Goal: Feedback & Contribution: Leave review/rating

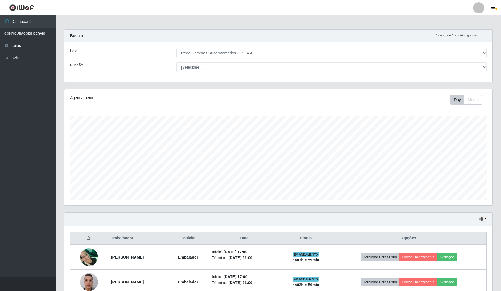
select select "159"
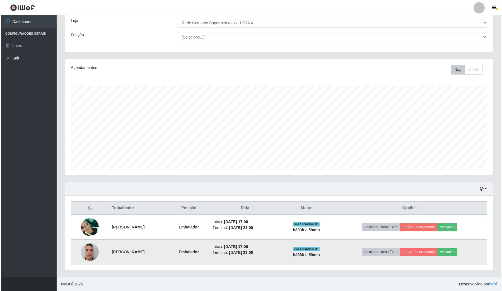
scroll to position [116, 428]
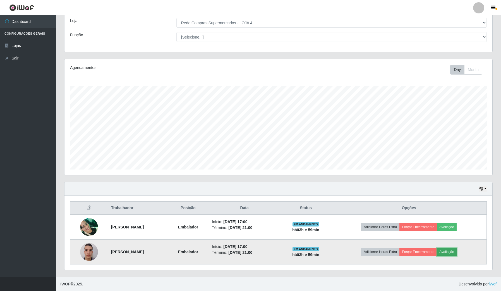
click at [452, 253] on button "Avaliação" at bounding box center [447, 252] width 20 height 8
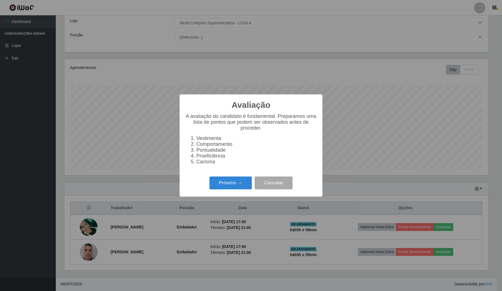
scroll to position [116, 424]
click at [236, 187] on button "Próximo →" at bounding box center [231, 182] width 42 height 13
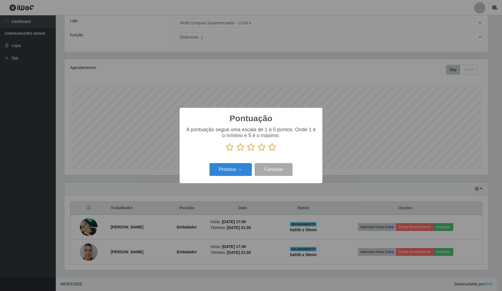
scroll to position [278987, 278679]
click at [272, 148] on icon at bounding box center [272, 147] width 8 height 8
click at [268, 151] on input "radio" at bounding box center [268, 151] width 0 height 0
click at [239, 167] on button "Próximo →" at bounding box center [231, 169] width 42 height 13
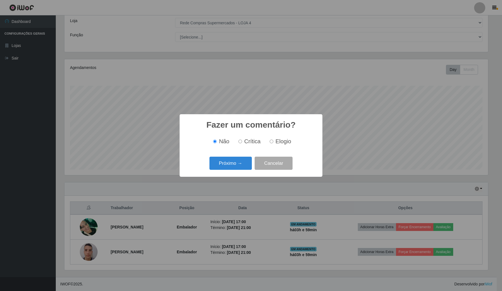
click at [270, 142] on input "Elogio" at bounding box center [272, 142] width 4 height 4
radio input "true"
click at [244, 162] on button "Próximo →" at bounding box center [231, 163] width 42 height 13
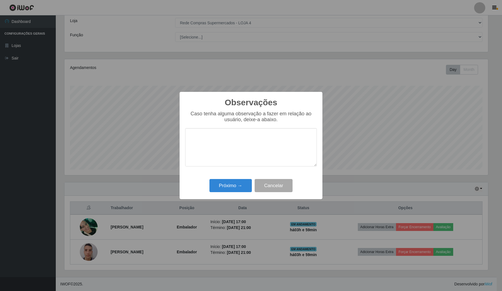
click at [227, 148] on textarea at bounding box center [251, 147] width 132 height 38
type textarea "o rapaz e muito atencioso"
click at [227, 186] on button "Próximo →" at bounding box center [231, 185] width 42 height 13
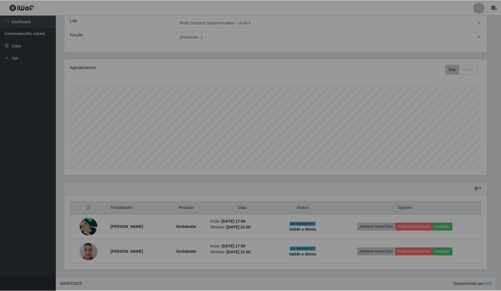
scroll to position [116, 428]
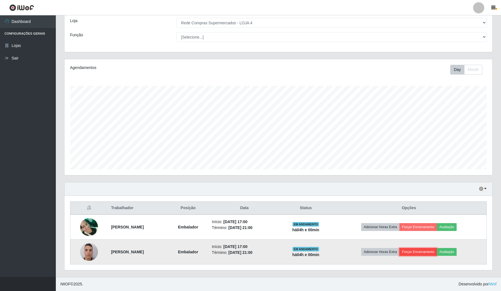
click at [433, 250] on button "Forçar Encerramento" at bounding box center [417, 252] width 37 height 8
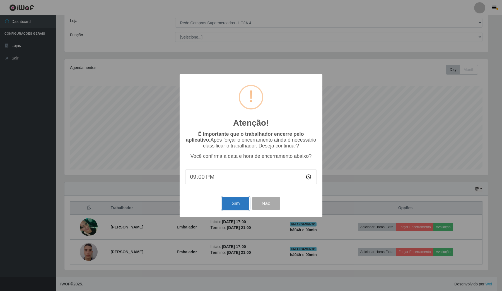
click at [241, 204] on button "Sim" at bounding box center [235, 203] width 27 height 13
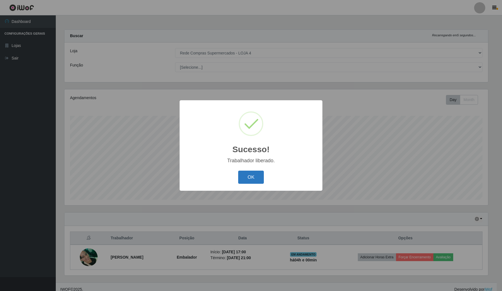
click at [253, 178] on button "OK" at bounding box center [251, 177] width 26 height 13
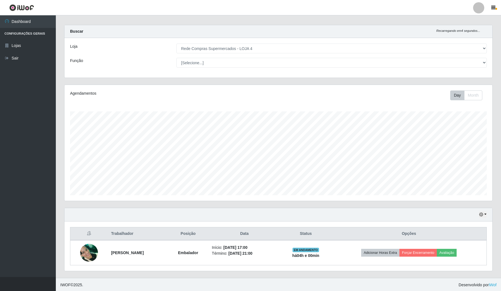
scroll to position [6, 0]
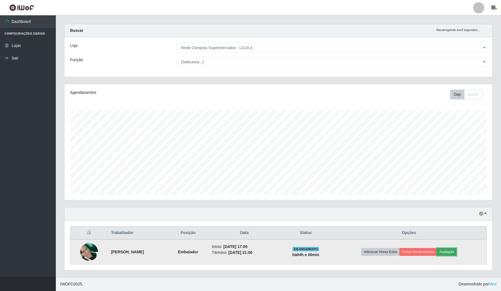
click at [453, 252] on button "Avaliação" at bounding box center [447, 252] width 20 height 8
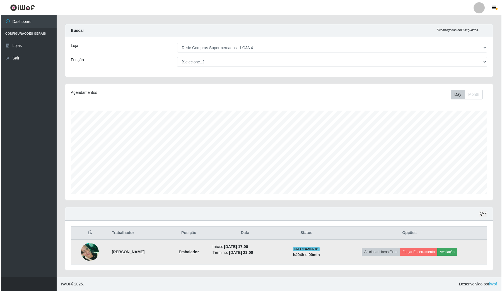
scroll to position [116, 424]
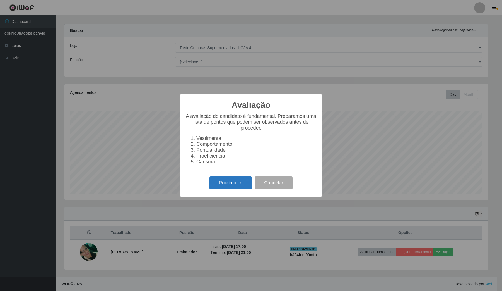
click at [239, 183] on button "Próximo →" at bounding box center [231, 182] width 42 height 13
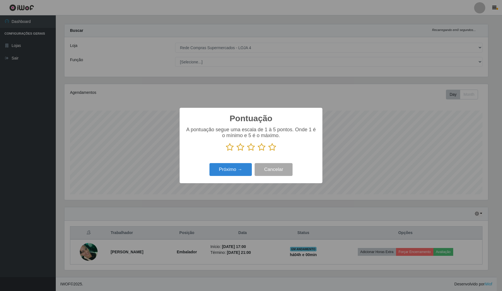
drag, startPoint x: 273, startPoint y: 147, endPoint x: 264, endPoint y: 153, distance: 10.3
click at [270, 147] on icon at bounding box center [272, 147] width 8 height 8
click at [268, 151] on input "radio" at bounding box center [268, 151] width 0 height 0
click at [243, 169] on button "Próximo →" at bounding box center [231, 169] width 42 height 13
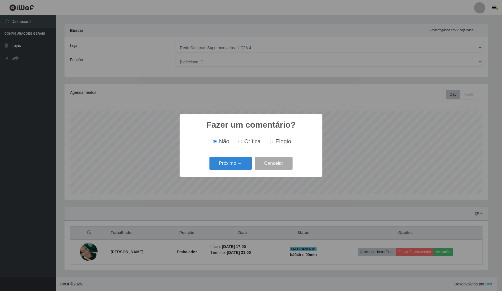
click at [271, 143] on input "Elogio" at bounding box center [272, 142] width 4 height 4
radio input "true"
click at [248, 161] on button "Próximo →" at bounding box center [231, 163] width 42 height 13
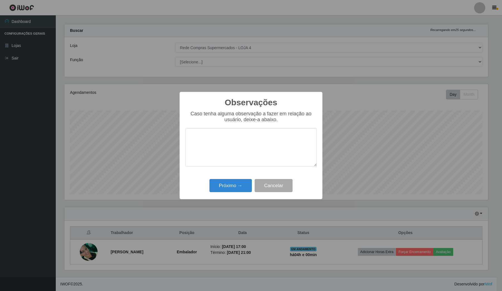
click at [238, 155] on textarea at bounding box center [251, 147] width 132 height 38
type textarea "otima"
click at [228, 181] on button "Próximo →" at bounding box center [231, 185] width 42 height 13
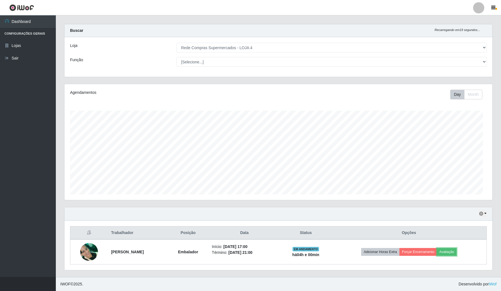
scroll to position [116, 428]
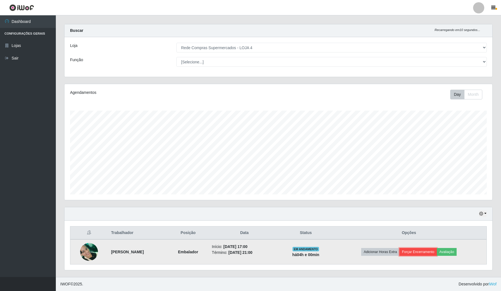
click at [425, 253] on button "Forçar Encerramento" at bounding box center [417, 252] width 37 height 8
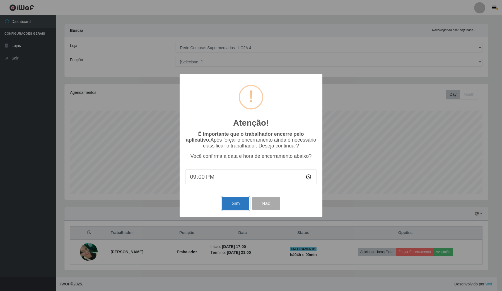
click at [240, 205] on button "Sim" at bounding box center [235, 203] width 27 height 13
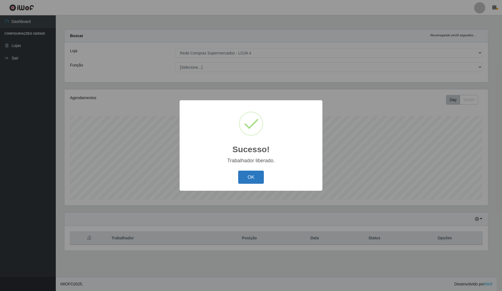
click at [252, 171] on button "OK" at bounding box center [251, 177] width 26 height 13
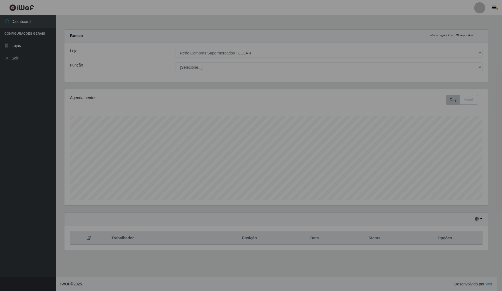
scroll to position [116, 429]
